Goal: Navigation & Orientation: Find specific page/section

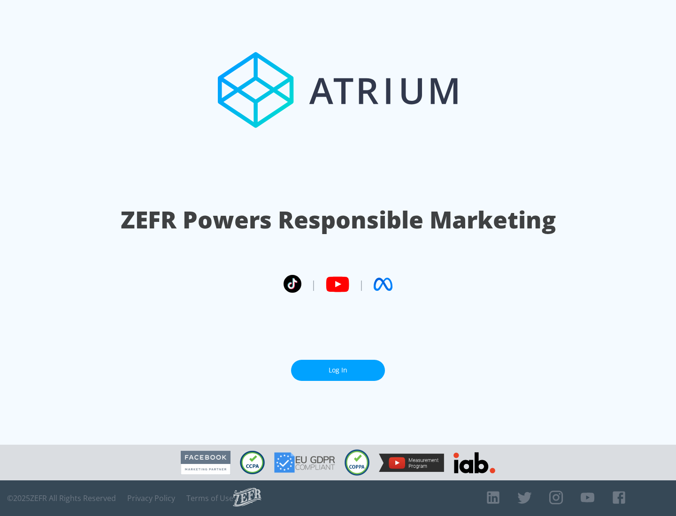
click at [338, 370] on link "Log In" at bounding box center [338, 370] width 94 height 21
